Goal: Task Accomplishment & Management: Use online tool/utility

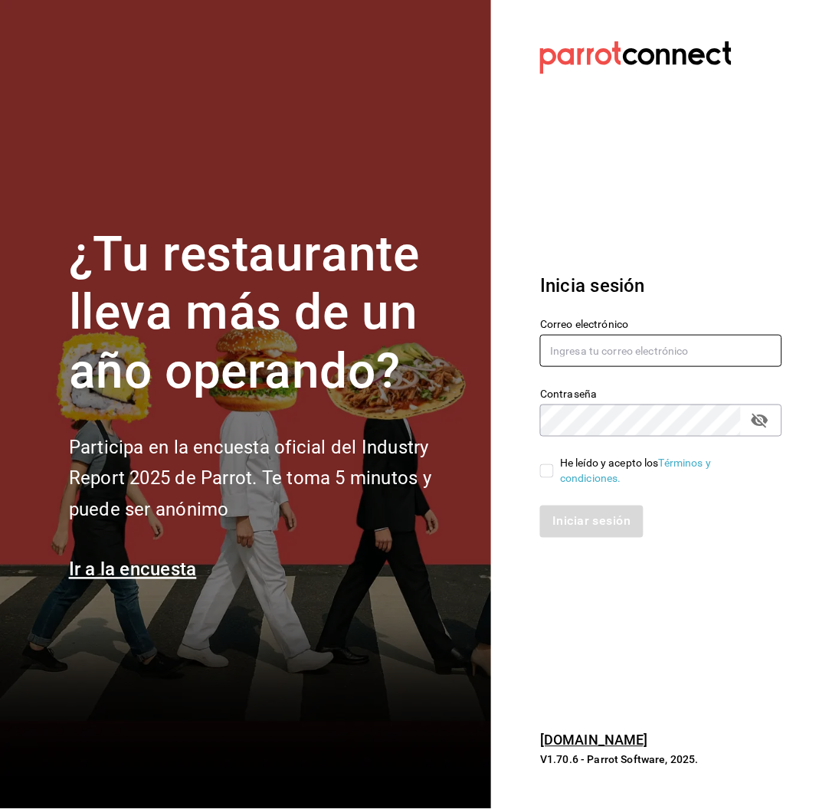
type input "[EMAIL_ADDRESS][DOMAIN_NAME]"
click at [544, 466] on input "He leído y acepto los Términos y condiciones." at bounding box center [547, 471] width 14 height 14
checkbox input "true"
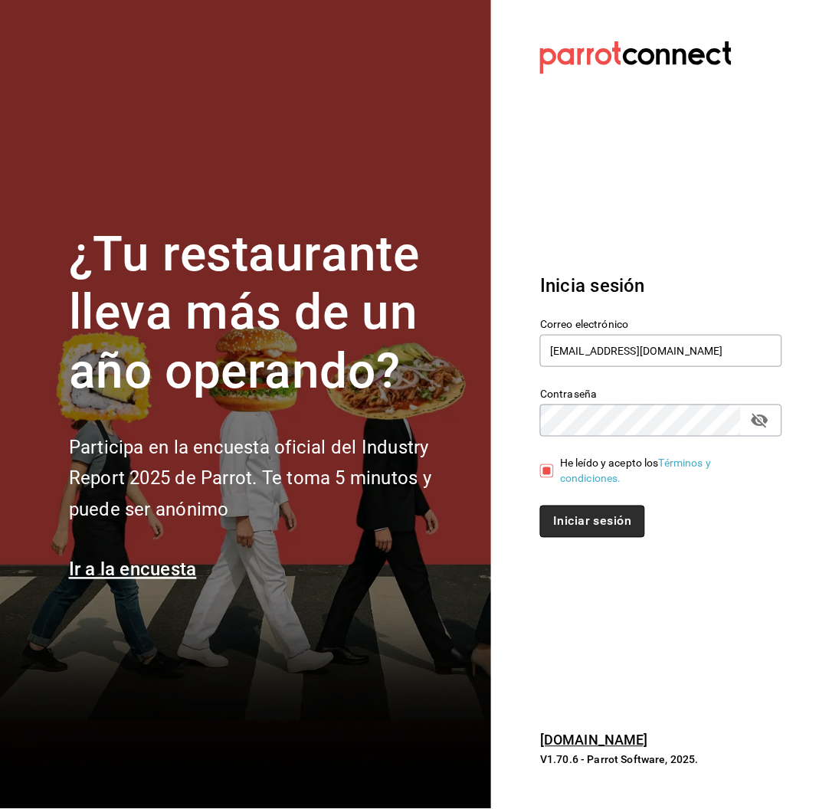
click at [589, 532] on button "Iniciar sesión" at bounding box center [592, 522] width 104 height 32
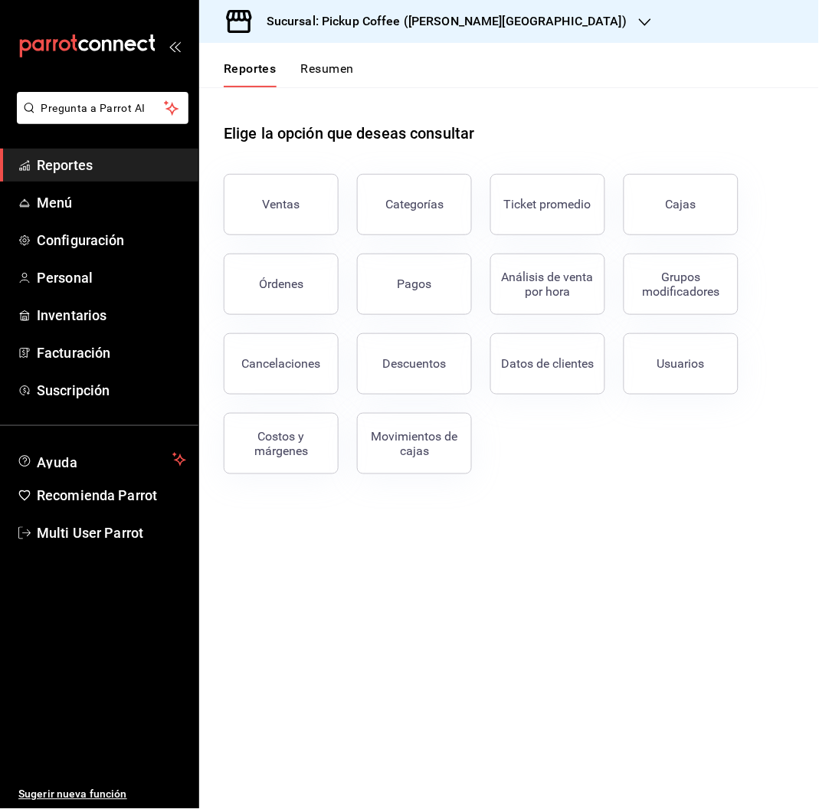
click at [445, 26] on h3 "Sucursal: Pickup Coffee (Quintana Roo)" at bounding box center [440, 21] width 372 height 18
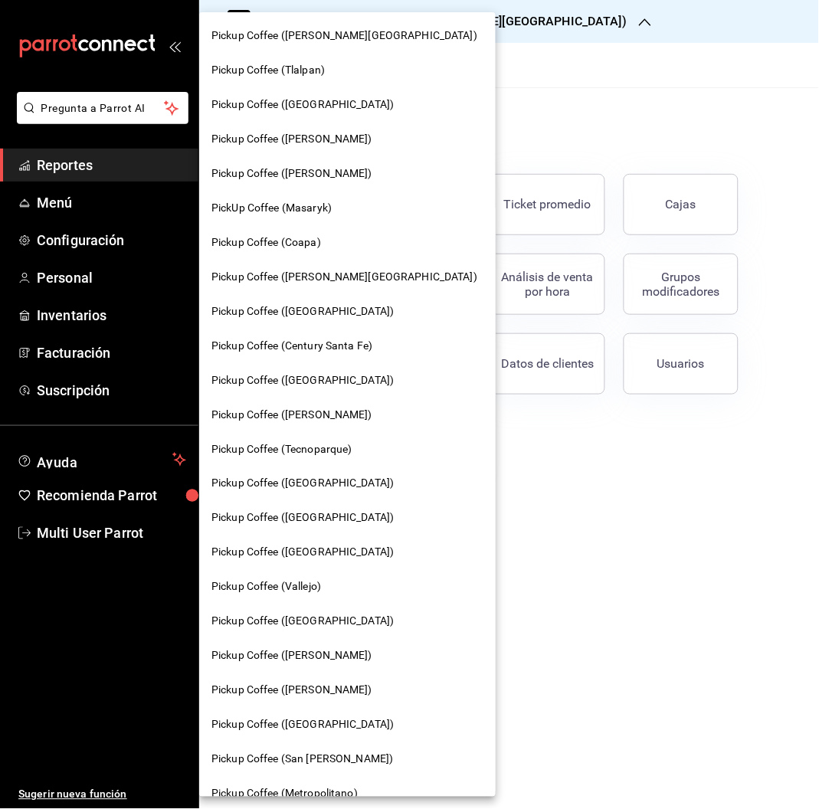
click at [345, 172] on div "Pickup Coffee (Dr Andrade)" at bounding box center [347, 173] width 272 height 16
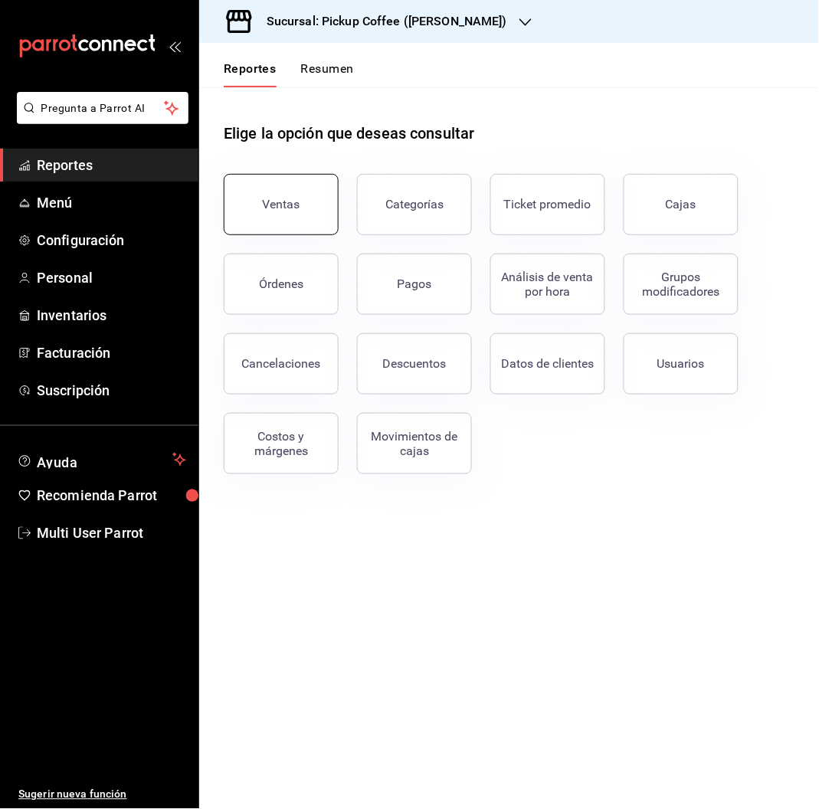
click at [296, 204] on div "Ventas" at bounding box center [282, 204] width 38 height 15
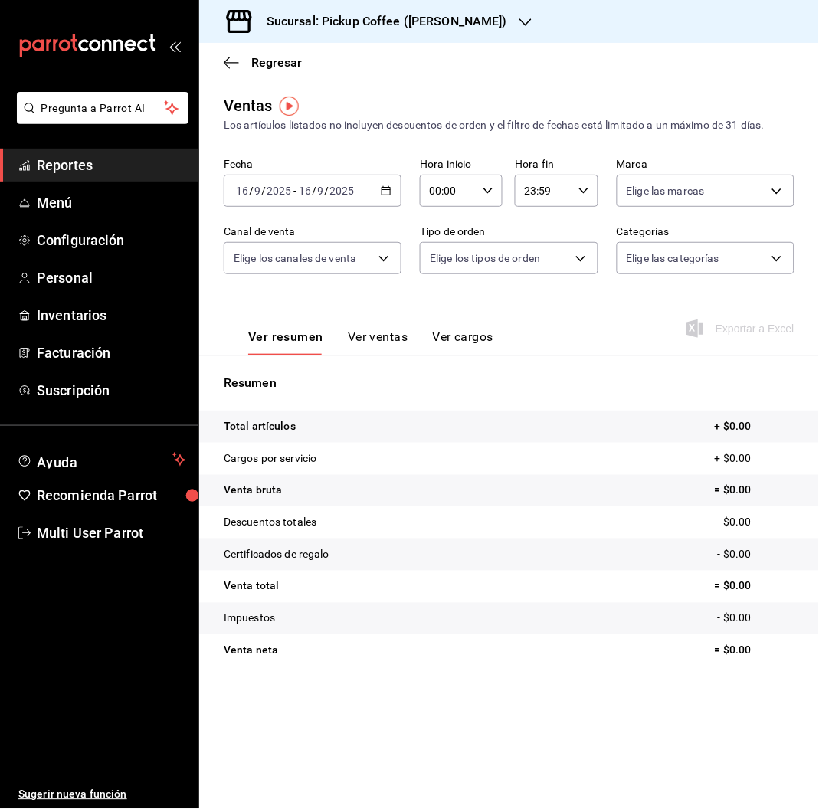
click at [304, 188] on input "16" at bounding box center [305, 191] width 14 height 12
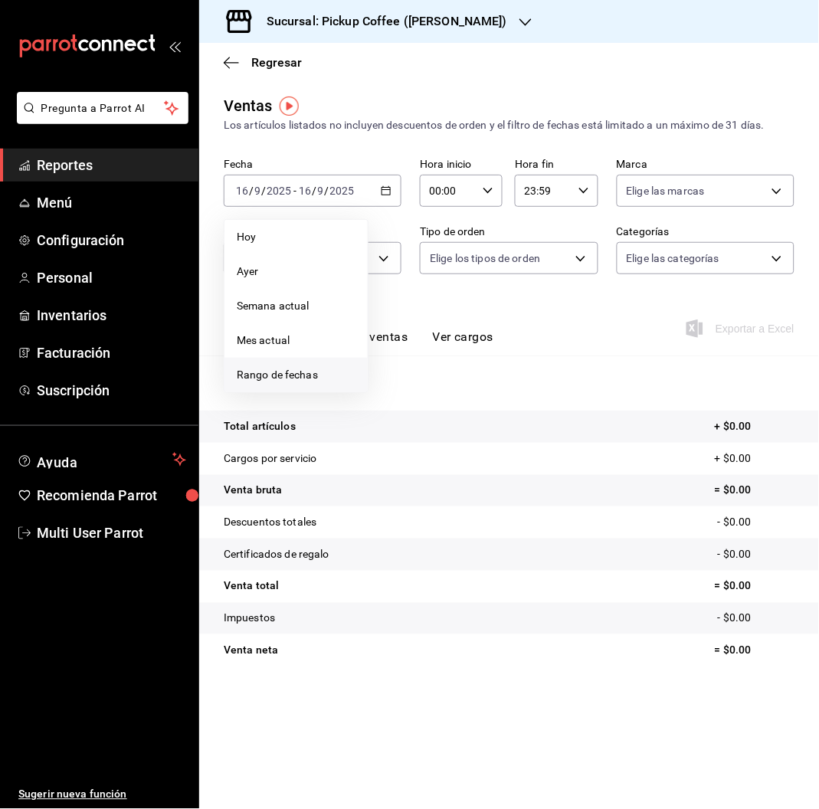
click at [303, 378] on span "Rango de fechas" at bounding box center [296, 375] width 119 height 16
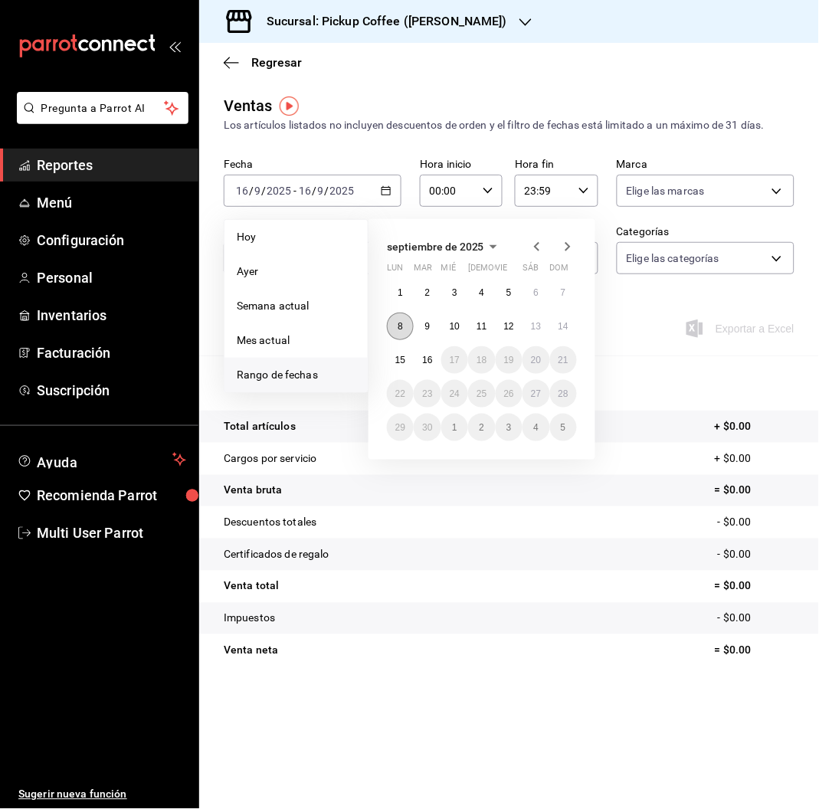
click at [401, 332] on button "8" at bounding box center [400, 326] width 27 height 28
click at [561, 339] on button "14" at bounding box center [563, 326] width 27 height 28
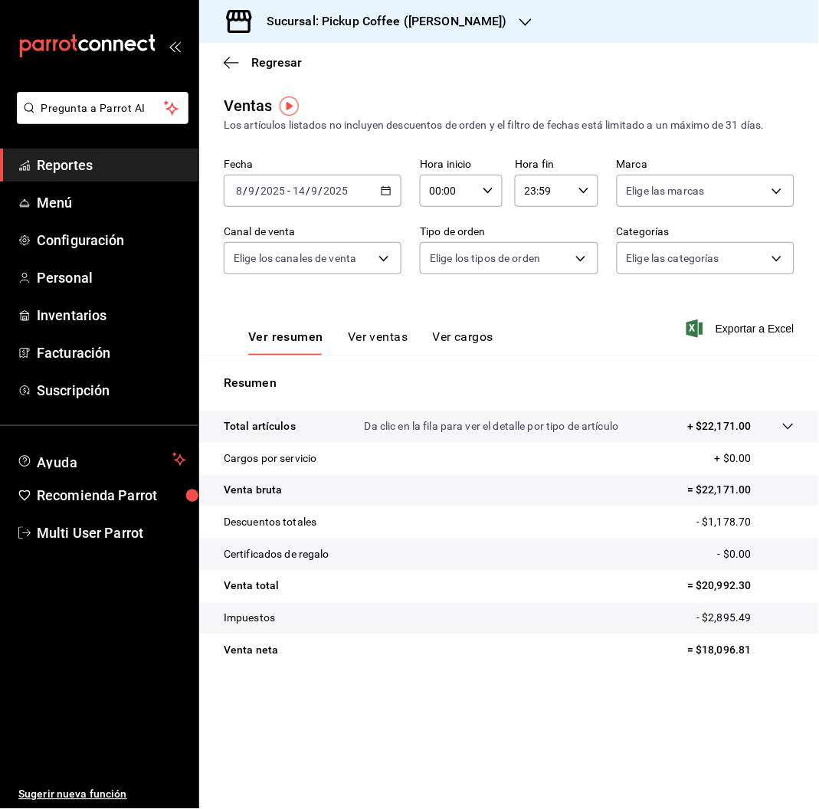
click at [450, 25] on h3 "Sucursal: Pickup Coffee (Dr Andrade)" at bounding box center [380, 21] width 253 height 18
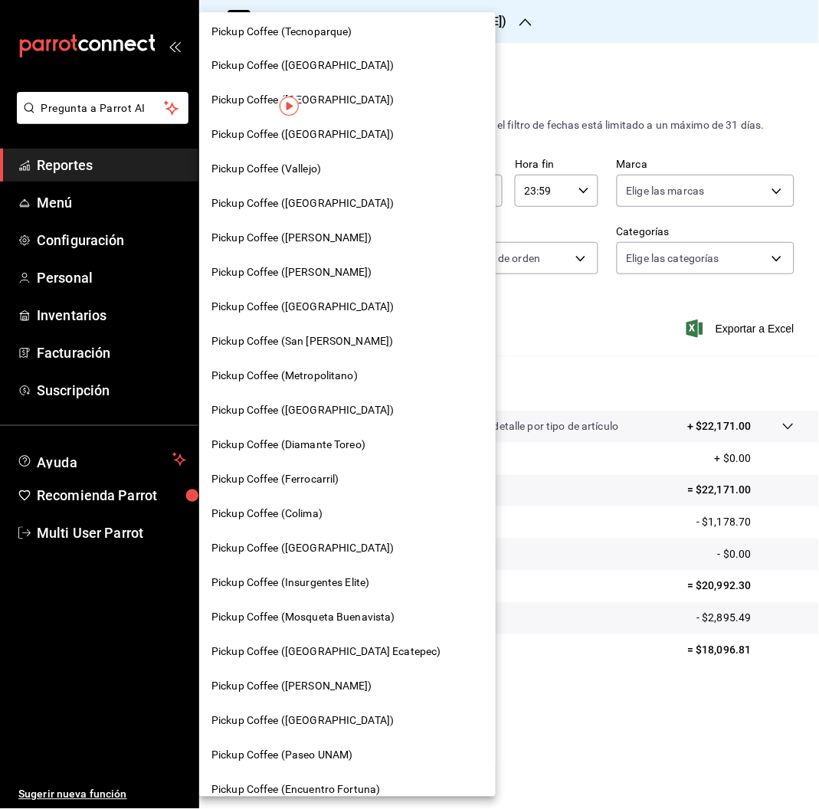
scroll to position [420, 0]
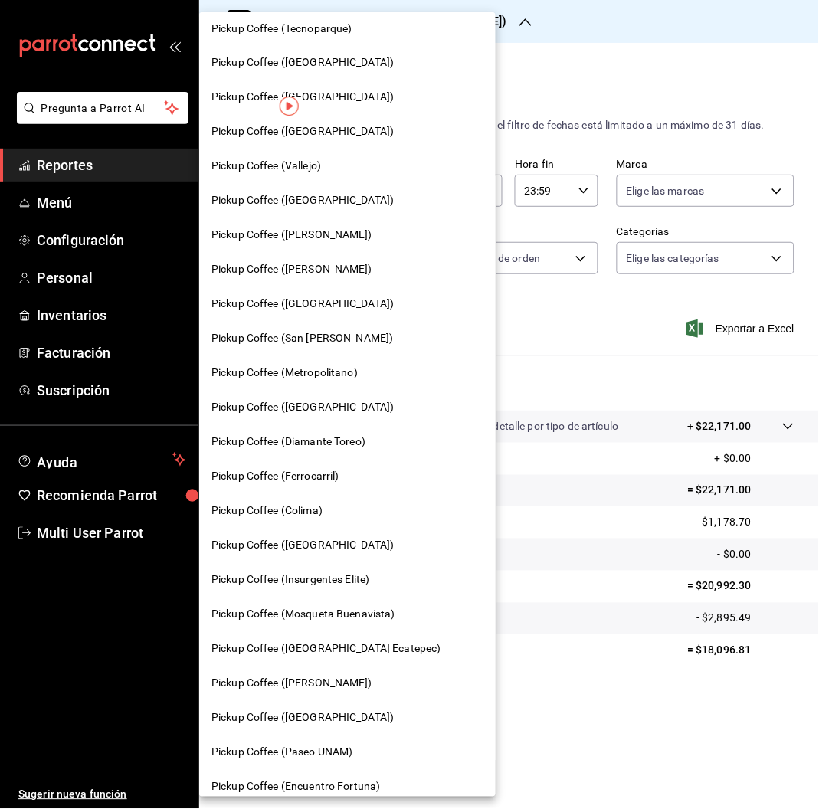
click at [345, 585] on span "Pickup Coffee (Insurgentes Elite)" at bounding box center [290, 580] width 158 height 16
